Goal: Task Accomplishment & Management: Use online tool/utility

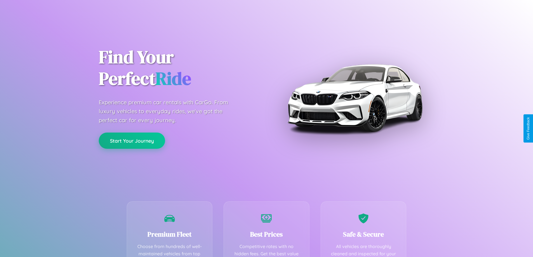
click at [132, 141] on button "Start Your Journey" at bounding box center [132, 141] width 66 height 16
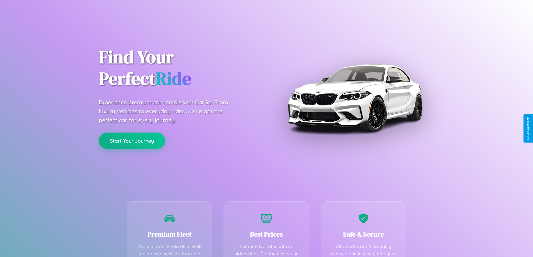
click at [132, 141] on button "Start Your Journey" at bounding box center [132, 141] width 66 height 16
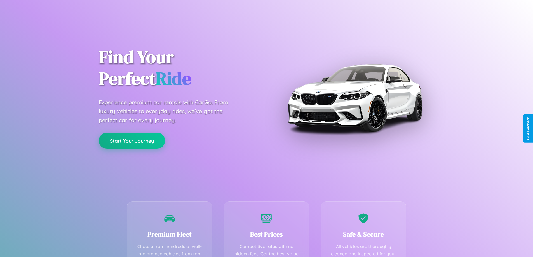
click at [132, 141] on button "Start Your Journey" at bounding box center [132, 141] width 66 height 16
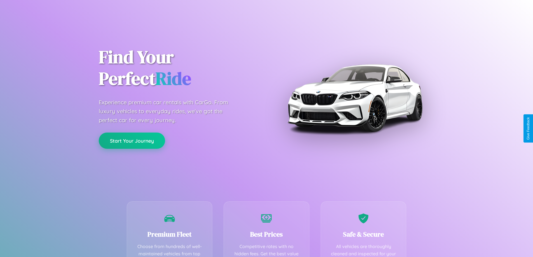
click at [132, 141] on button "Start Your Journey" at bounding box center [132, 141] width 66 height 16
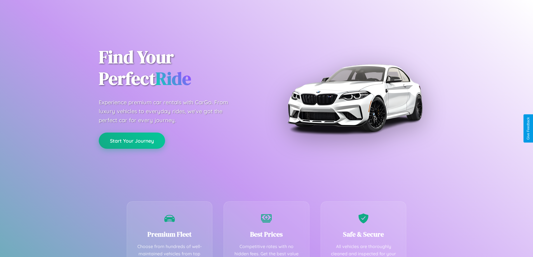
click at [132, 141] on button "Start Your Journey" at bounding box center [132, 141] width 66 height 16
